Goal: Task Accomplishment & Management: Use online tool/utility

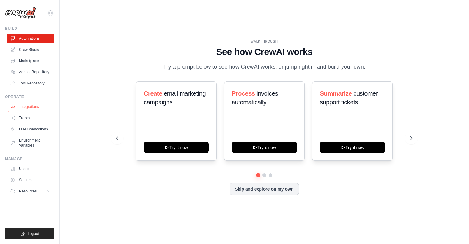
click at [25, 104] on link "Integrations" at bounding box center [31, 107] width 47 height 10
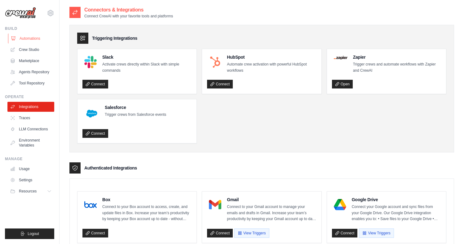
click at [28, 38] on link "Automations" at bounding box center [31, 38] width 47 height 10
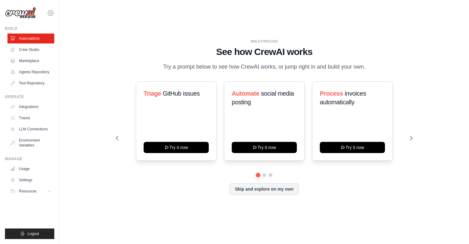
click at [49, 12] on icon at bounding box center [50, 12] width 7 height 7
click at [71, 39] on span "Settings" at bounding box center [76, 38] width 49 height 6
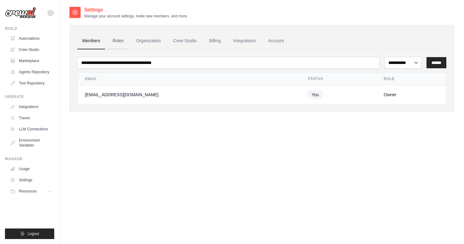
click at [115, 42] on link "Roles" at bounding box center [118, 41] width 21 height 17
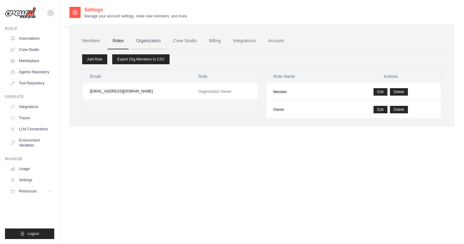
click at [153, 43] on link "Organization" at bounding box center [148, 41] width 34 height 17
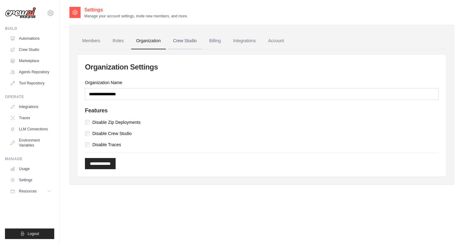
click at [179, 39] on link "Crew Studio" at bounding box center [184, 41] width 33 height 17
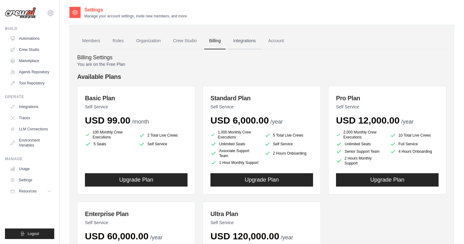
click at [246, 37] on link "Integrations" at bounding box center [244, 41] width 33 height 17
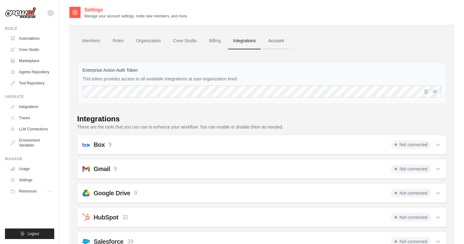
click at [276, 39] on link "Account" at bounding box center [276, 41] width 26 height 17
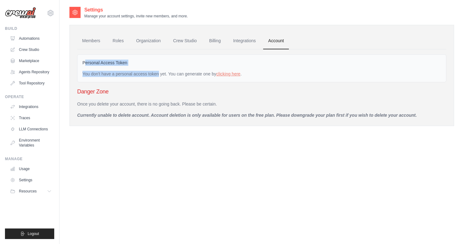
drag, startPoint x: 85, startPoint y: 61, endPoint x: 139, endPoint y: 76, distance: 56.6
click at [139, 76] on div "Personal Access Token You don't have a personal access token yet. You can gener…" at bounding box center [261, 68] width 369 height 28
click at [139, 76] on div "You don't have a personal access token yet. You can generate one by clicking he…" at bounding box center [261, 74] width 359 height 6
click at [212, 43] on link "Billing" at bounding box center [214, 41] width 21 height 17
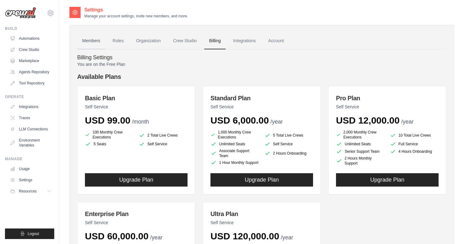
click at [91, 42] on link "Members" at bounding box center [91, 41] width 28 height 17
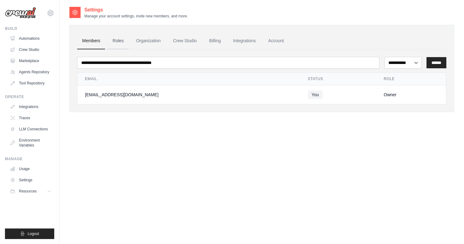
click at [118, 40] on link "Roles" at bounding box center [118, 41] width 21 height 17
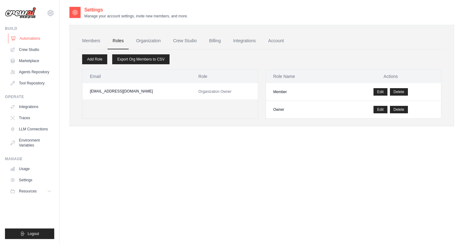
click at [36, 39] on link "Automations" at bounding box center [31, 38] width 47 height 10
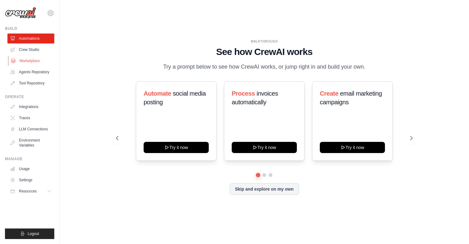
click at [36, 60] on link "Marketplace" at bounding box center [31, 61] width 47 height 10
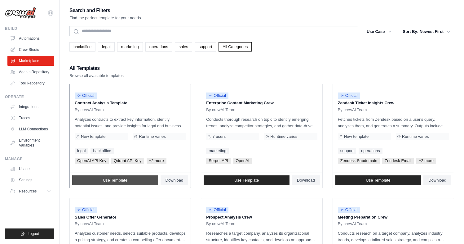
click at [128, 179] on link "Use Template" at bounding box center [115, 180] width 86 height 10
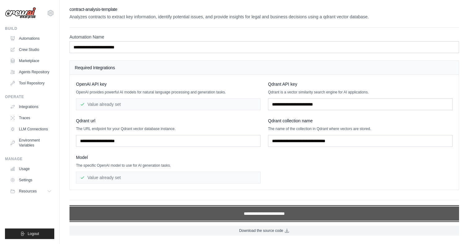
click at [200, 210] on input "**********" at bounding box center [263, 213] width 389 height 14
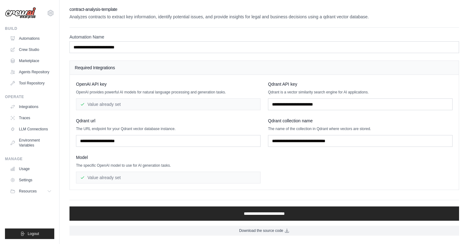
click at [265, 183] on div "OpenAI API key OpenAI provides powerful AI models for natural language processi…" at bounding box center [264, 132] width 376 height 102
click at [37, 73] on link "Agents Repository" at bounding box center [31, 72] width 47 height 10
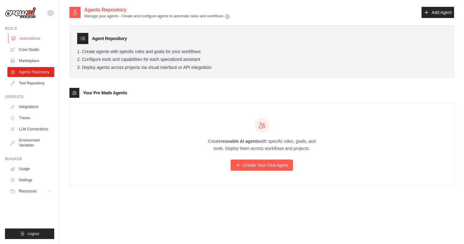
click at [33, 35] on link "Automations" at bounding box center [31, 38] width 47 height 10
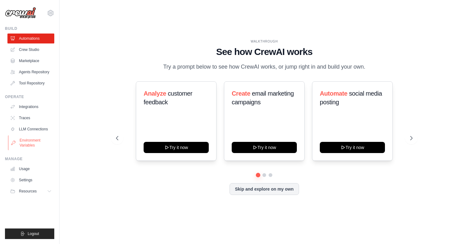
click at [38, 140] on link "Environment Variables" at bounding box center [31, 142] width 47 height 15
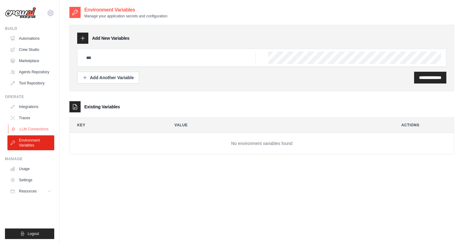
click at [36, 129] on link "LLM Connections" at bounding box center [31, 129] width 47 height 10
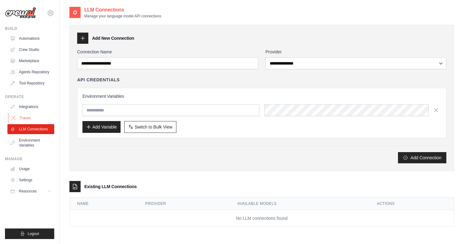
click at [33, 118] on link "Traces" at bounding box center [31, 118] width 47 height 10
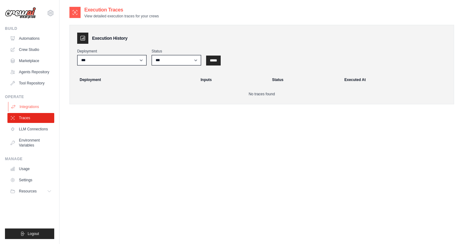
click at [34, 104] on link "Integrations" at bounding box center [31, 107] width 47 height 10
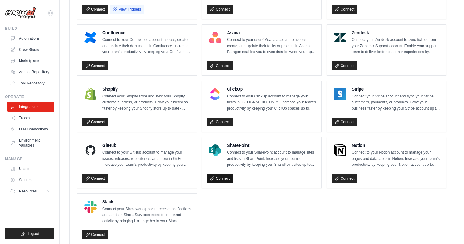
scroll to position [414, 0]
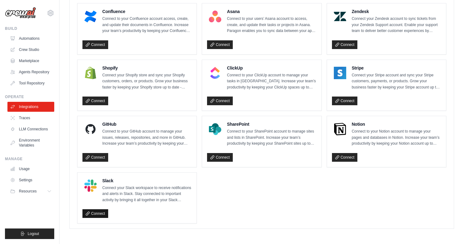
click at [97, 212] on link "Connect" at bounding box center [95, 213] width 26 height 9
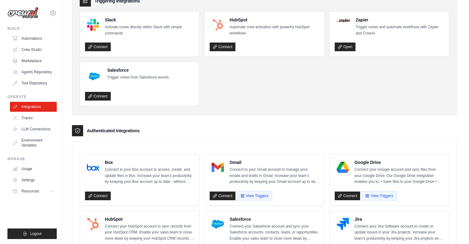
scroll to position [0, 0]
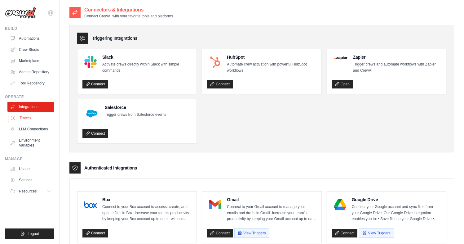
click at [29, 119] on link "Traces" at bounding box center [31, 118] width 47 height 10
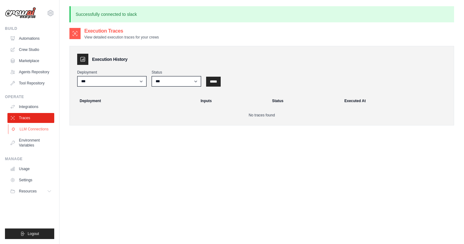
click at [29, 129] on link "LLM Connections" at bounding box center [31, 129] width 47 height 10
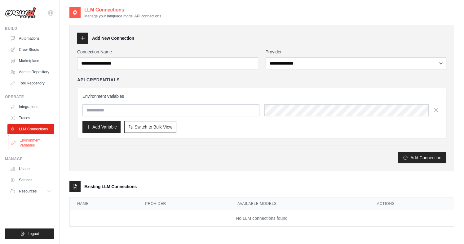
click at [32, 146] on link "Environment Variables" at bounding box center [31, 142] width 47 height 15
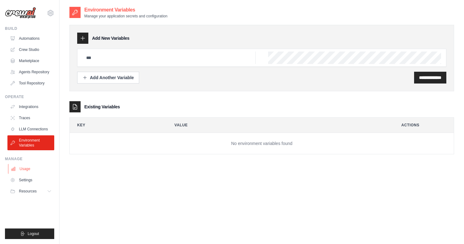
click at [29, 169] on link "Usage" at bounding box center [31, 169] width 47 height 10
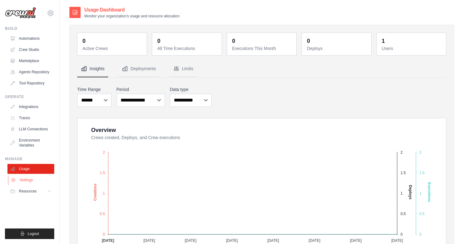
click at [26, 180] on link "Settings" at bounding box center [31, 180] width 47 height 10
click at [27, 191] on span "Resources" at bounding box center [29, 190] width 18 height 5
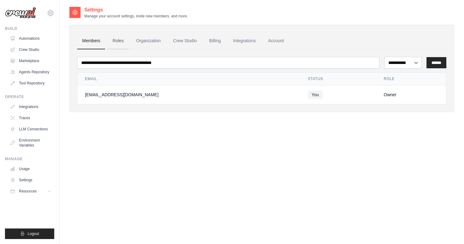
click at [119, 39] on link "Roles" at bounding box center [118, 41] width 21 height 17
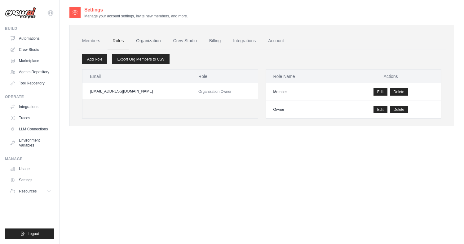
click at [150, 39] on link "Organization" at bounding box center [148, 41] width 34 height 17
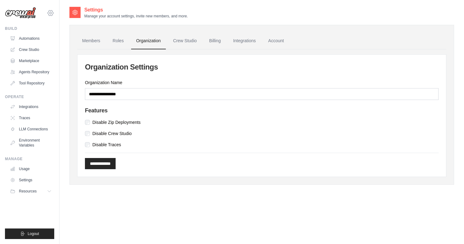
click at [54, 13] on icon at bounding box center [50, 12] width 7 height 7
click at [19, 11] on img at bounding box center [20, 13] width 31 height 12
click at [19, 13] on img at bounding box center [20, 13] width 31 height 12
click at [28, 115] on link "Traces" at bounding box center [31, 118] width 47 height 10
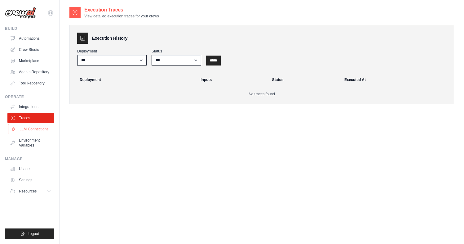
click at [29, 132] on link "LLM Connections" at bounding box center [31, 129] width 47 height 10
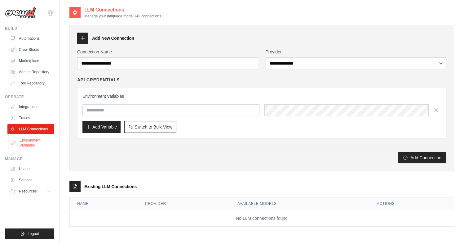
click at [31, 146] on link "Environment Variables" at bounding box center [31, 142] width 47 height 15
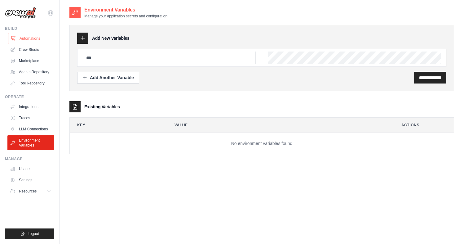
click at [30, 40] on link "Automations" at bounding box center [31, 38] width 47 height 10
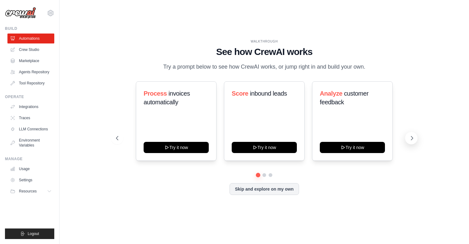
click at [415, 137] on button at bounding box center [411, 138] width 12 height 12
click at [263, 190] on button "Skip and explore on my own" at bounding box center [263, 188] width 69 height 12
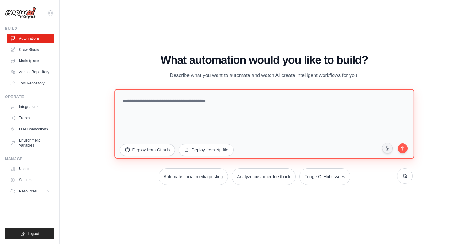
click at [173, 111] on textarea at bounding box center [263, 123] width 299 height 69
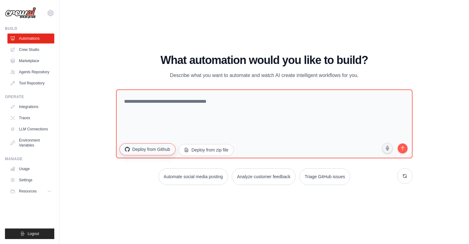
click at [159, 148] on button "Deploy from Github" at bounding box center [147, 149] width 56 height 12
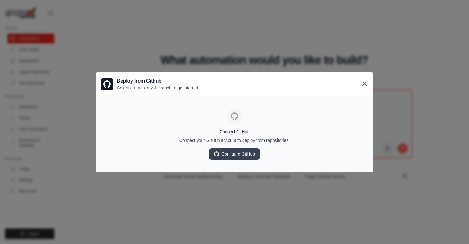
click at [366, 84] on icon at bounding box center [363, 83] width 7 height 7
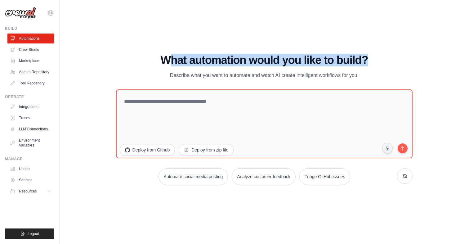
drag, startPoint x: 166, startPoint y: 59, endPoint x: 379, endPoint y: 59, distance: 212.9
click at [379, 59] on h1 "What automation would you like to build?" at bounding box center [264, 60] width 297 height 12
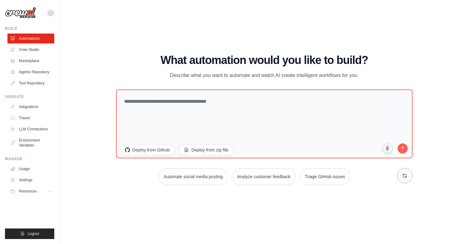
click at [404, 177] on icon at bounding box center [404, 175] width 3 height 3
click at [404, 177] on icon at bounding box center [404, 175] width 5 height 5
click at [192, 175] on button "Generate weekly reports" at bounding box center [198, 176] width 58 height 17
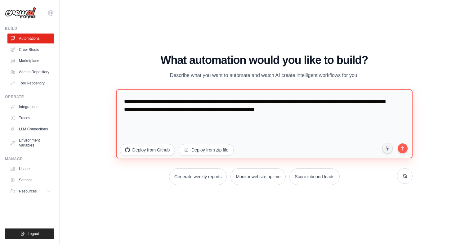
drag, startPoint x: 195, startPoint y: 103, endPoint x: 338, endPoint y: 110, distance: 143.3
click at [338, 110] on textarea "**********" at bounding box center [264, 123] width 297 height 69
drag, startPoint x: 338, startPoint y: 110, endPoint x: 125, endPoint y: 94, distance: 213.5
click at [125, 94] on textarea "**********" at bounding box center [264, 123] width 297 height 69
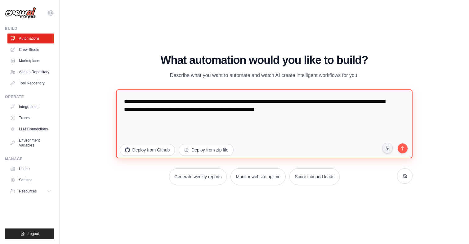
click at [135, 99] on textarea "**********" at bounding box center [264, 123] width 297 height 69
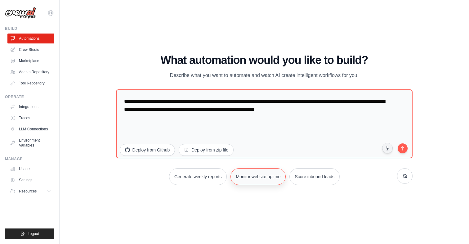
click at [251, 177] on button "Monitor website uptime" at bounding box center [257, 176] width 55 height 17
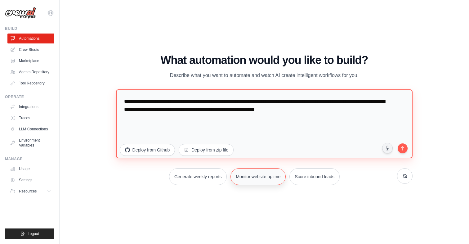
type textarea "**********"
